Goal: Communication & Community: Participate in discussion

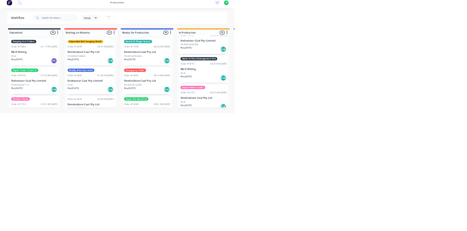
scroll to position [478, 0]
click at [412, 131] on div "Water & Fines Management Pod Order #18751 09:25 AM [DATE] R& D Mining PO # Req.…" at bounding box center [405, 143] width 98 height 54
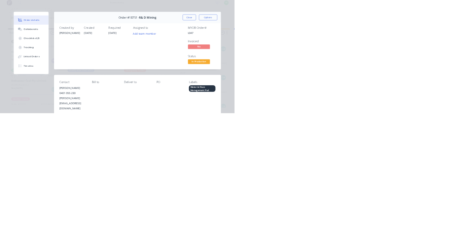
click at [76, 65] on div "Collaborate" at bounding box center [61, 64] width 29 height 7
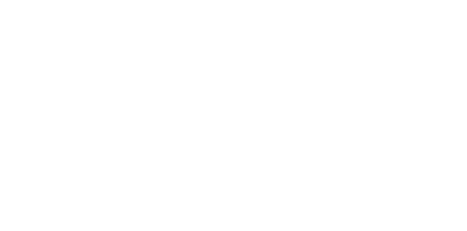
click at [440, 77] on div at bounding box center [323, 63] width 234 height 29
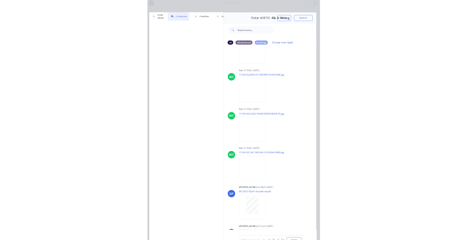
scroll to position [0, 0]
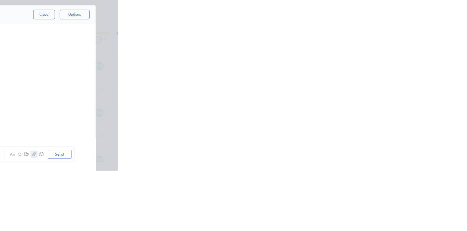
click at [367, 213] on icon "button" at bounding box center [364, 210] width 4 height 5
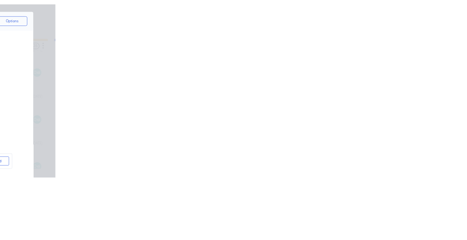
scroll to position [3125, 0]
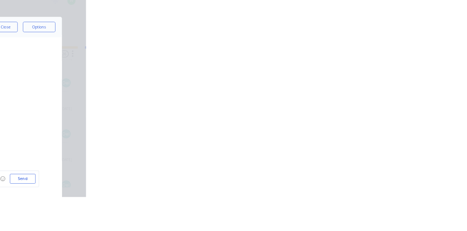
click at [367, 213] on icon "button" at bounding box center [365, 210] width 4 height 5
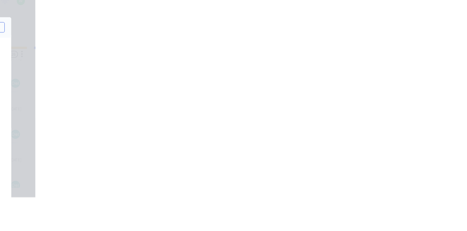
click at [367, 213] on icon "button" at bounding box center [364, 210] width 4 height 5
click at [410, 216] on button "Send" at bounding box center [396, 210] width 29 height 11
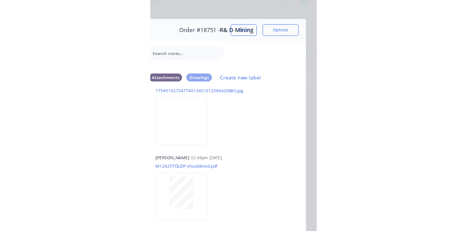
scroll to position [3005, 0]
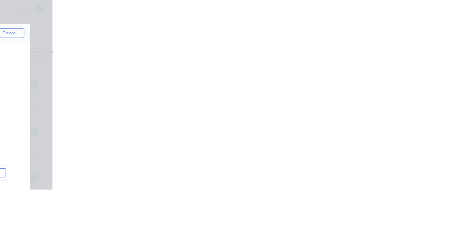
click at [390, 41] on button "Close" at bounding box center [377, 41] width 27 height 12
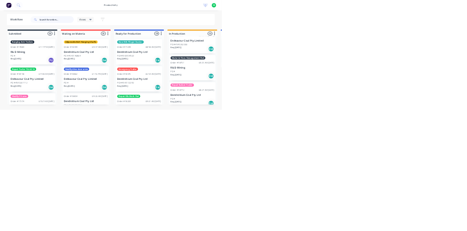
click at [123, 41] on input "text" at bounding box center [119, 41] width 72 height 15
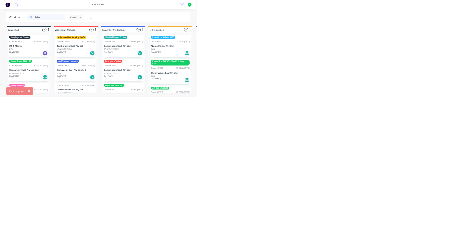
type input "Balla"
click at [467, 188] on html "× Token expired productivity productivity Workflow Planner Delivery Scheduling …" at bounding box center [233, 94] width 467 height 188
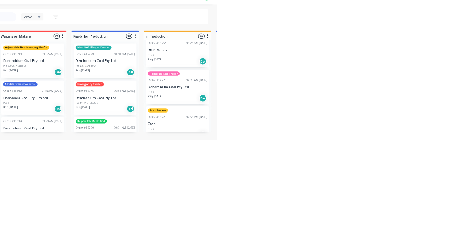
scroll to position [525, 0]
click at [412, 141] on div "Repair Ballast Trailer Order #18772 08:27 AM [DATE] Dendrobium Coal Pty Ltd PO …" at bounding box center [405, 154] width 98 height 54
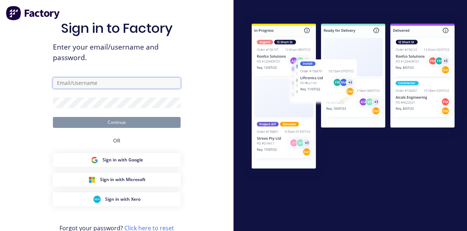
click at [149, 89] on input "text" at bounding box center [117, 83] width 128 height 11
type input "[EMAIL_ADDRESS][DOMAIN_NAME]"
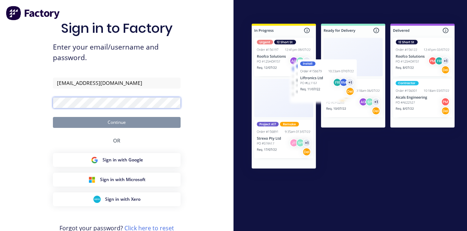
click at [53, 117] on button "Continue" at bounding box center [117, 122] width 128 height 11
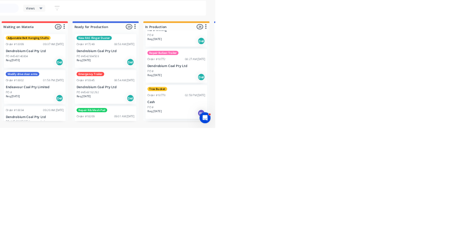
scroll to position [547, 0]
click at [413, 121] on div "Repair Ballast Trailer Order #18772 08:27 AM [DATE] Dendrobium Coal Pty Ltd PO …" at bounding box center [405, 132] width 98 height 54
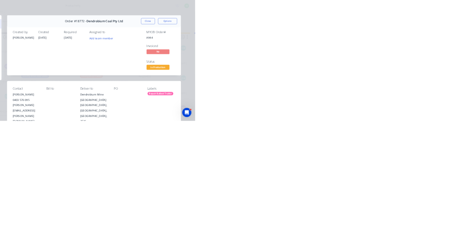
click at [76, 63] on div "Collaborate" at bounding box center [61, 64] width 29 height 7
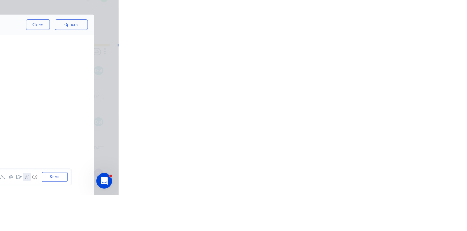
click at [367, 213] on icon "button" at bounding box center [364, 210] width 4 height 5
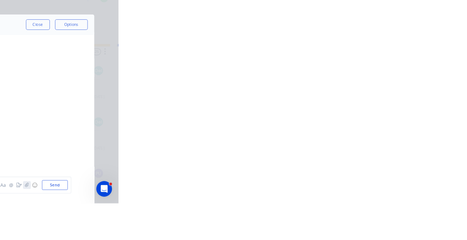
click at [367, 222] on icon "button" at bounding box center [364, 219] width 4 height 5
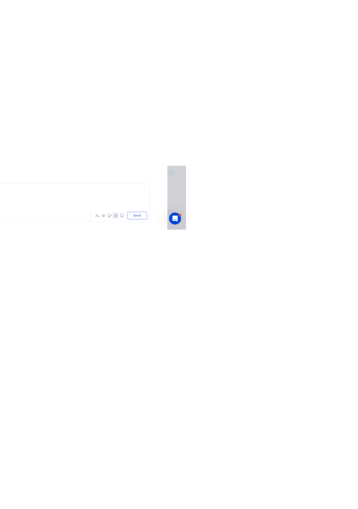
scroll to position [0, 0]
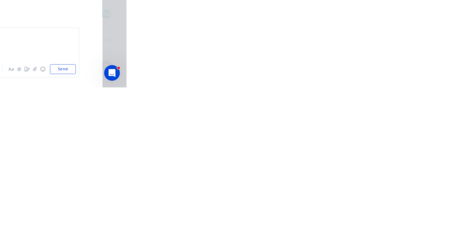
click at [410, 216] on button "Send" at bounding box center [396, 210] width 29 height 11
click at [367, 213] on icon "button" at bounding box center [364, 210] width 4 height 5
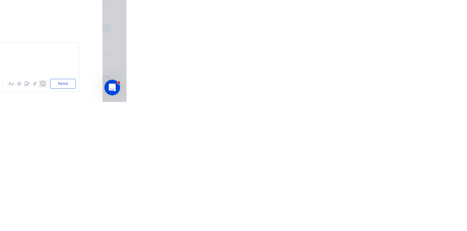
click at [378, 215] on button "☺" at bounding box center [373, 211] width 9 height 9
click at [367, 213] on icon "button" at bounding box center [364, 210] width 4 height 5
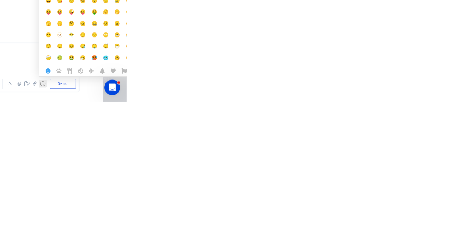
click at [378, 215] on button "☺" at bounding box center [373, 211] width 9 height 9
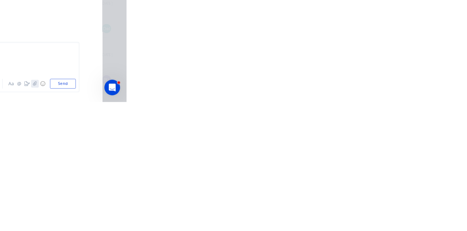
click at [367, 213] on icon "button" at bounding box center [365, 210] width 4 height 5
click at [367, 213] on icon "button" at bounding box center [364, 210] width 4 height 5
click at [410, 216] on button "Send" at bounding box center [396, 210] width 29 height 11
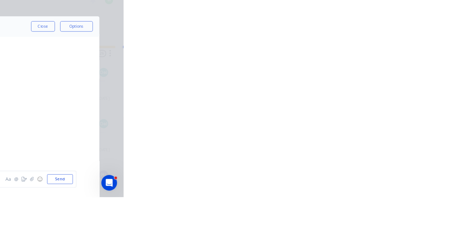
click at [390, 42] on button "Close" at bounding box center [377, 41] width 27 height 12
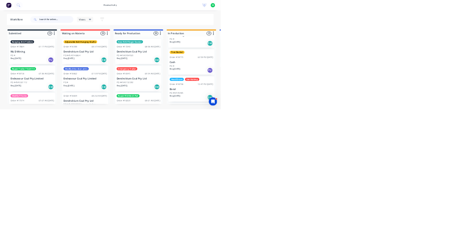
click at [111, 42] on input "text" at bounding box center [119, 41] width 72 height 15
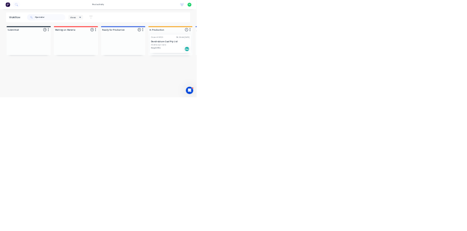
click at [407, 111] on div "Req. [DATE] Del" at bounding box center [405, 117] width 92 height 12
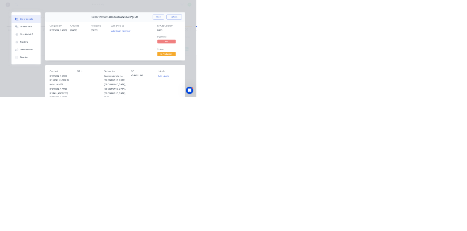
click at [76, 63] on div "Collaborate" at bounding box center [61, 64] width 29 height 7
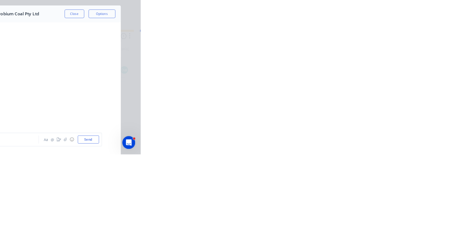
scroll to position [1939, 0]
click at [97, 50] on button "Order details" at bounding box center [61, 45] width 69 height 18
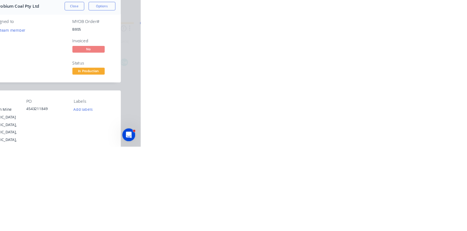
click at [76, 64] on div "Collaborate" at bounding box center [61, 64] width 29 height 7
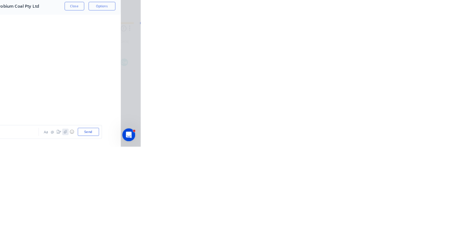
click at [367, 213] on icon "button" at bounding box center [365, 210] width 4 height 5
click at [367, 213] on icon "button" at bounding box center [364, 210] width 4 height 5
click at [410, 216] on button "Send" at bounding box center [396, 210] width 29 height 11
click at [467, 231] on div "Order details Collaborate Checklists 0/0 Tracking Linked Orders Timeline Order …" at bounding box center [233, 115] width 467 height 231
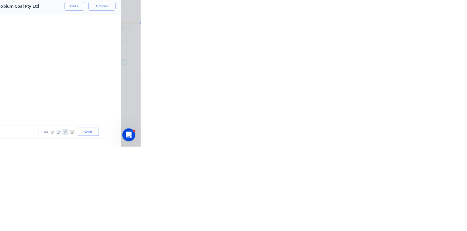
click at [367, 213] on icon "button" at bounding box center [364, 210] width 4 height 5
click at [410, 216] on button "Send" at bounding box center [396, 210] width 29 height 11
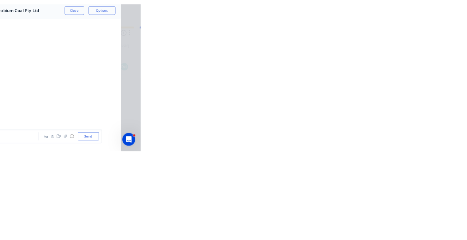
scroll to position [2245, 0]
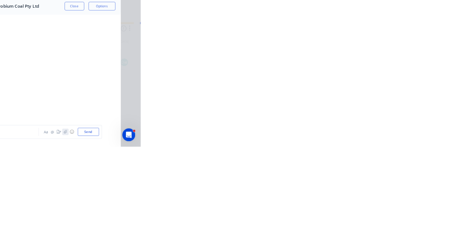
click at [367, 213] on icon "button" at bounding box center [364, 210] width 4 height 5
click at [410, 216] on button "Send" at bounding box center [396, 210] width 29 height 11
click at [390, 42] on button "Close" at bounding box center [377, 41] width 27 height 12
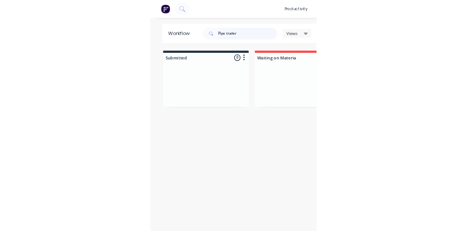
scroll to position [0, 0]
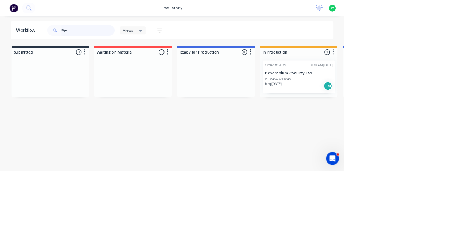
type input "Pip"
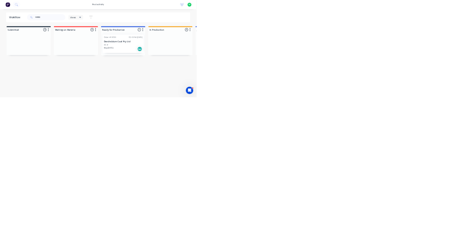
click at [298, 99] on p "Dendrobium Coal Pty Ltd" at bounding box center [293, 99] width 92 height 6
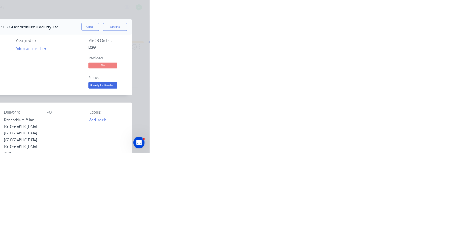
click at [97, 68] on button "Collaborate" at bounding box center [61, 64] width 69 height 18
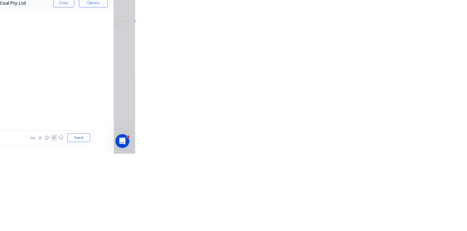
click at [367, 213] on icon "button" at bounding box center [364, 210] width 4 height 5
click at [367, 213] on icon "button" at bounding box center [365, 210] width 4 height 5
click at [410, 216] on button "Send" at bounding box center [396, 210] width 29 height 11
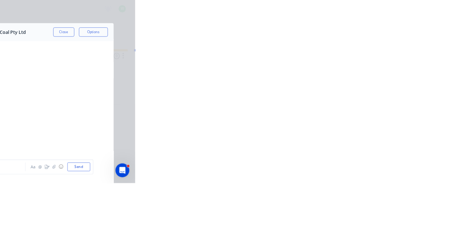
click at [390, 42] on button "Close" at bounding box center [377, 41] width 27 height 12
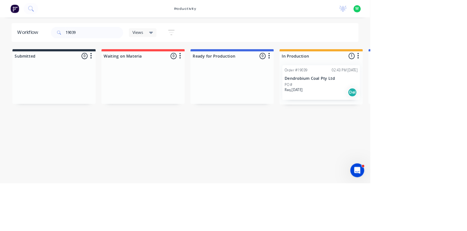
click at [373, 32] on div "19039 Views Save new view None (Default) edit Show/Hide statuses Show line item…" at bounding box center [258, 41] width 390 height 22
click at [123, 43] on input "19039" at bounding box center [119, 41] width 72 height 15
type input "1"
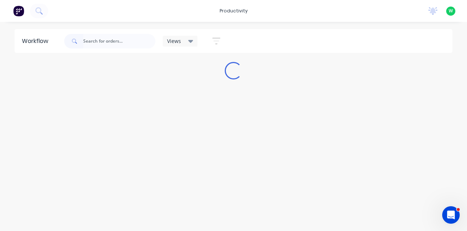
click at [323, 17] on div "productivity productivity Workflow Planner Delivery Scheduling Timesheets No ne…" at bounding box center [233, 11] width 467 height 22
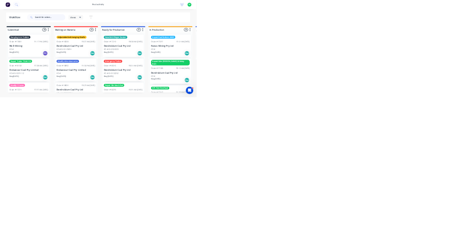
click at [112, 42] on input "text" at bounding box center [119, 41] width 72 height 15
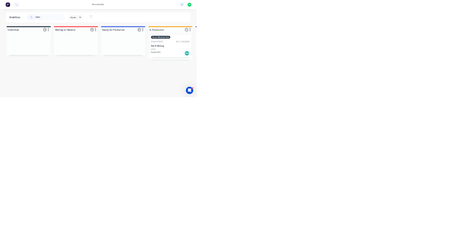
click at [409, 113] on div "Fines Filtration Pod Order #19022 02:21 PM [DATE] R& D Mining PO # Req. [DATE] …" at bounding box center [405, 109] width 98 height 54
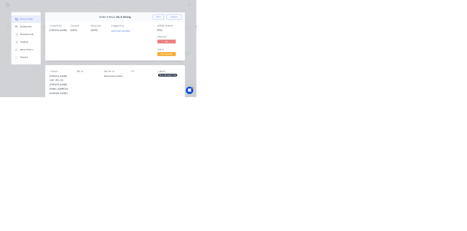
click at [76, 66] on div "Collaborate" at bounding box center [61, 64] width 29 height 7
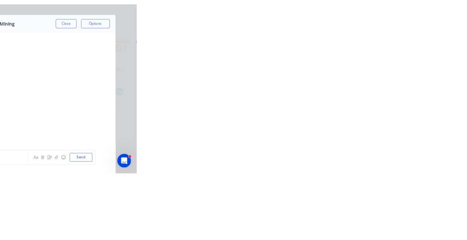
scroll to position [1057, 0]
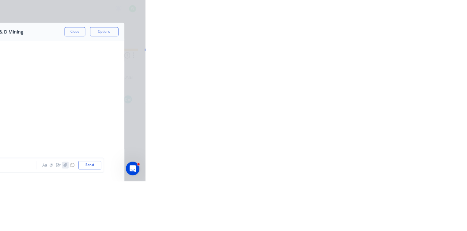
click at [367, 213] on icon "button" at bounding box center [365, 210] width 4 height 5
click at [367, 213] on icon "button" at bounding box center [364, 210] width 4 height 5
click at [410, 216] on button "Send" at bounding box center [396, 210] width 29 height 11
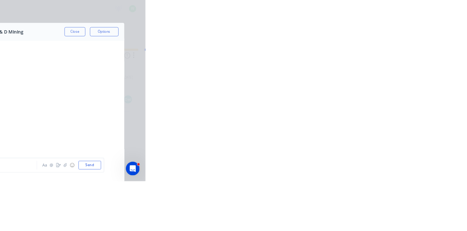
click at [390, 45] on button "Close" at bounding box center [377, 41] width 27 height 12
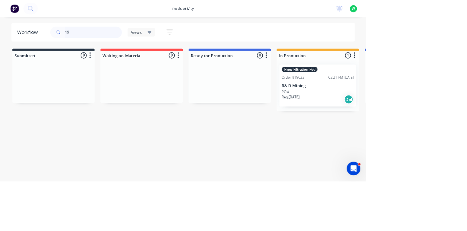
type input "1"
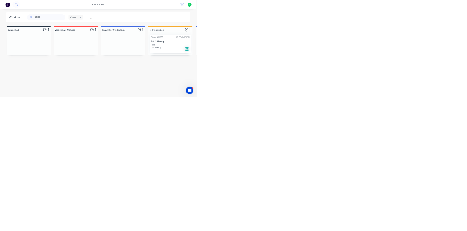
click at [409, 102] on p "R& D Mining" at bounding box center [405, 99] width 92 height 6
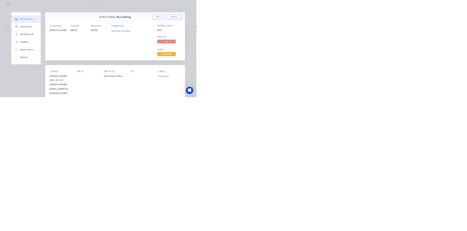
click at [97, 74] on button "Checklists 0/0" at bounding box center [61, 82] width 69 height 18
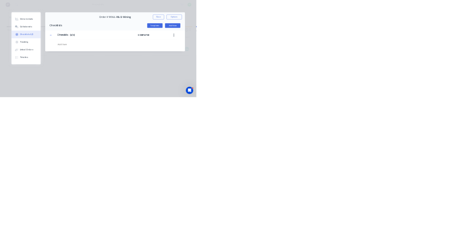
click at [76, 64] on div "Collaborate" at bounding box center [61, 64] width 29 height 7
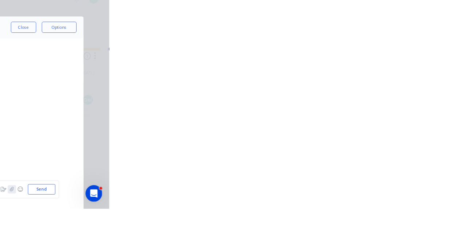
click at [367, 213] on icon "button" at bounding box center [364, 210] width 4 height 5
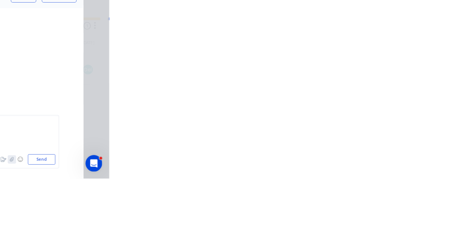
click at [369, 215] on button "button" at bounding box center [364, 211] width 9 height 9
click at [410, 216] on button "Send" at bounding box center [396, 210] width 29 height 11
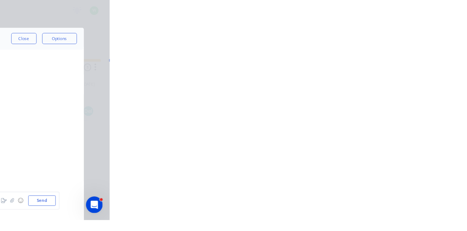
click at [390, 39] on button "Close" at bounding box center [377, 41] width 27 height 12
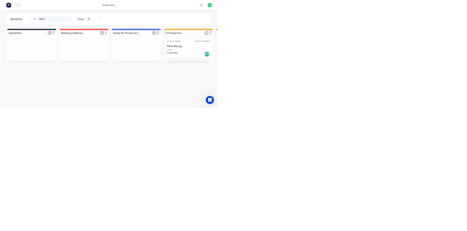
click at [120, 41] on input "18966" at bounding box center [119, 41] width 72 height 15
type input "1"
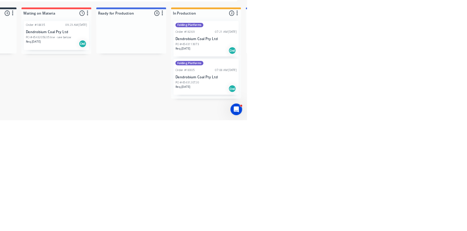
click at [422, 109] on p "Dendrobium Coal Pty Ltd" at bounding box center [405, 110] width 92 height 6
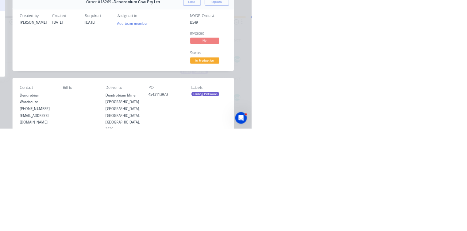
click at [76, 66] on div "Collaborate" at bounding box center [61, 64] width 29 height 7
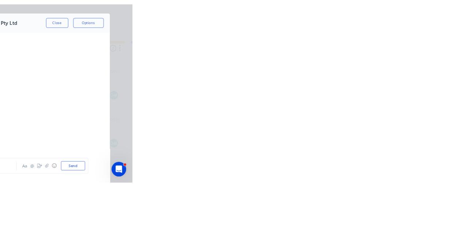
scroll to position [1326, 0]
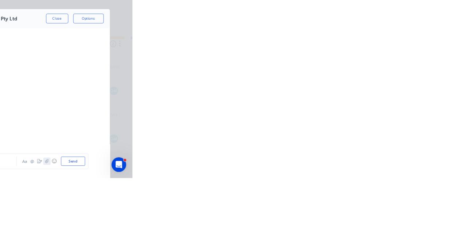
click at [367, 213] on icon "button" at bounding box center [364, 210] width 4 height 5
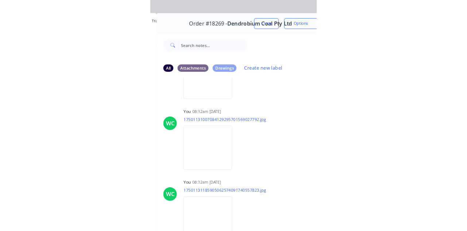
scroll to position [0, 0]
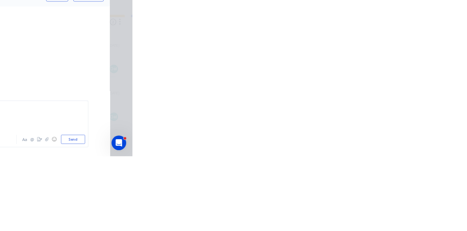
click at [410, 216] on button "Send" at bounding box center [396, 210] width 29 height 11
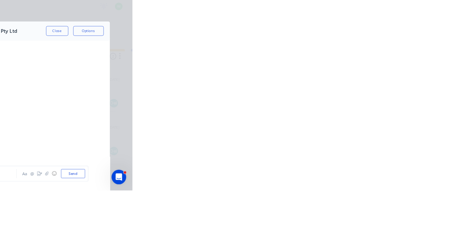
click at [390, 43] on button "Close" at bounding box center [377, 41] width 27 height 12
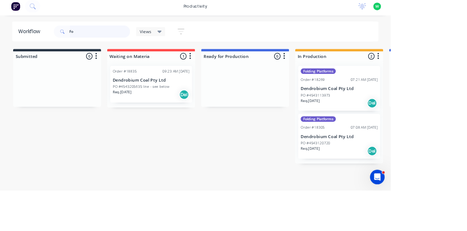
type input "F"
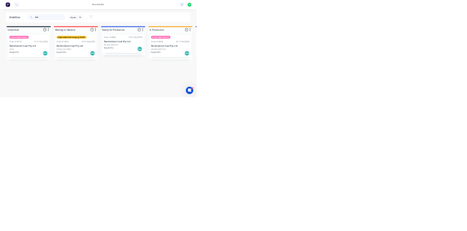
type input "Belt"
click at [415, 88] on div "Under Belt Cleaner" at bounding box center [405, 88] width 92 height 7
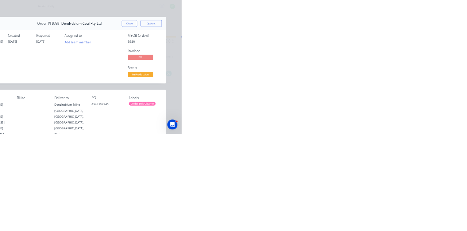
click at [76, 65] on div "Collaborate" at bounding box center [61, 64] width 29 height 7
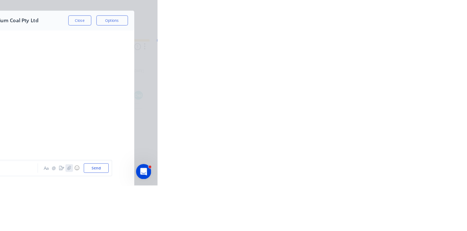
click at [367, 213] on icon "button" at bounding box center [365, 210] width 4 height 5
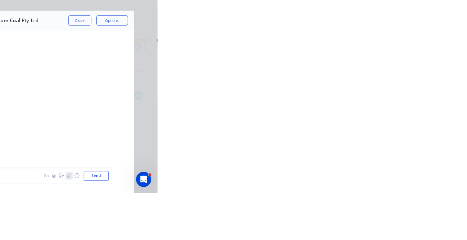
click at [367, 222] on icon "button" at bounding box center [364, 219] width 4 height 5
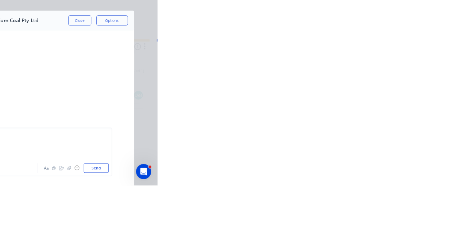
click at [410, 216] on button "Send" at bounding box center [396, 210] width 29 height 11
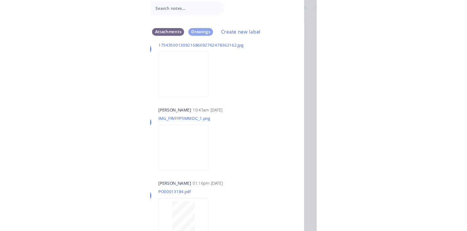
scroll to position [3887, 0]
